Goal: Task Accomplishment & Management: Use online tool/utility

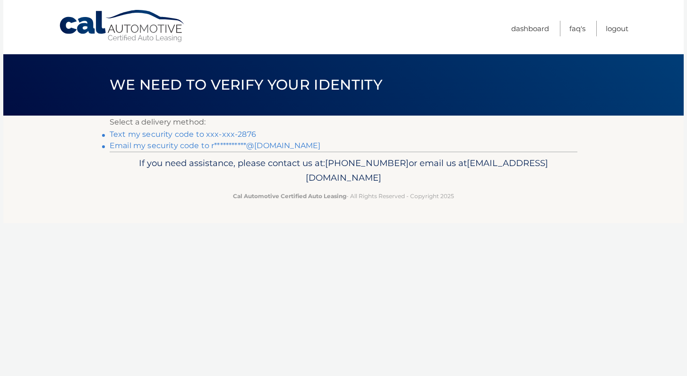
click at [457, 175] on div "If you need assistance, please contact us at: [PHONE_NUMBER] or email us at [EM…" at bounding box center [344, 178] width 468 height 53
click at [463, 169] on p "If you need assistance, please contact us at: [PHONE_NUMBER] or email us at [EM…" at bounding box center [343, 171] width 455 height 30
click at [478, 129] on li "Text my security code to xxx-xxx-2876" at bounding box center [344, 134] width 468 height 11
click at [509, 107] on header "We need to verify your identity" at bounding box center [344, 84] width 468 height 61
click at [220, 133] on link "Text my security code to xxx-xxx-2876" at bounding box center [183, 134] width 146 height 9
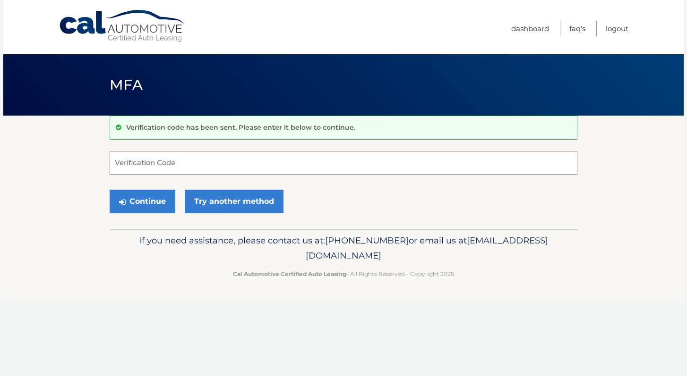
click at [200, 165] on input "Verification Code" at bounding box center [344, 163] width 468 height 24
type input "420483"
click at [142, 201] on button "Continue" at bounding box center [143, 202] width 66 height 24
click at [142, 193] on button "Continue" at bounding box center [143, 202] width 66 height 24
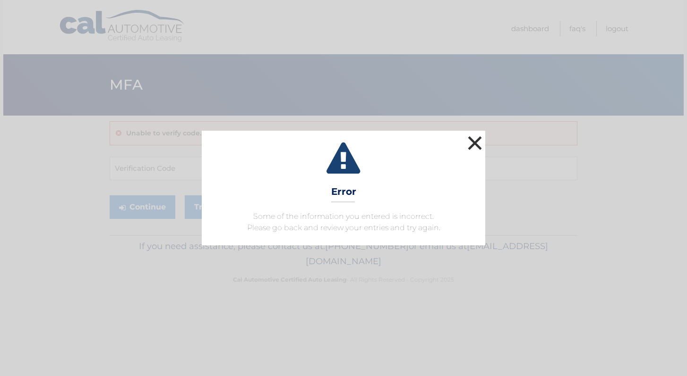
click at [478, 143] on button "×" at bounding box center [474, 143] width 19 height 19
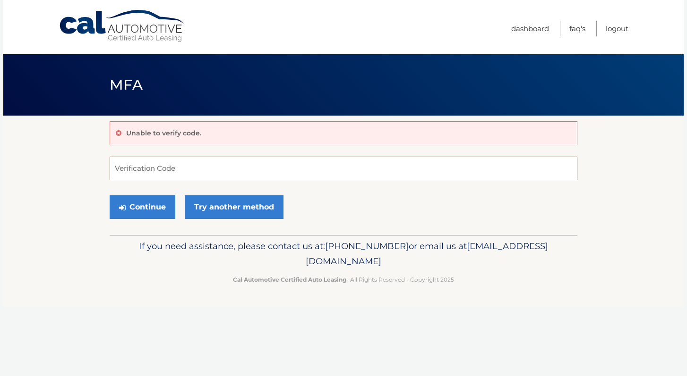
click at [139, 171] on input "Verification Code" at bounding box center [344, 169] width 468 height 24
type input "420483"
click at [132, 209] on button "Continue" at bounding box center [143, 208] width 66 height 24
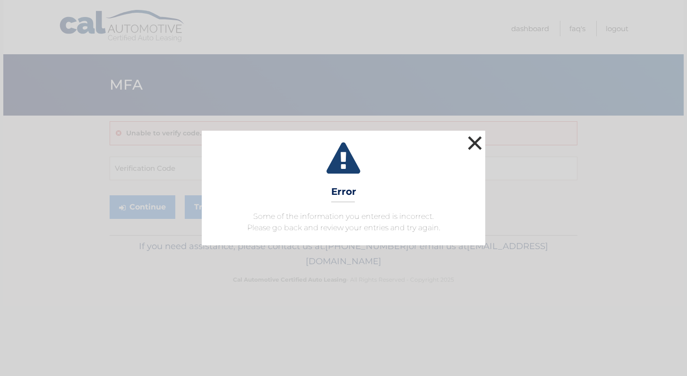
click at [475, 140] on button "×" at bounding box center [474, 143] width 19 height 19
